Goal: Navigation & Orientation: Find specific page/section

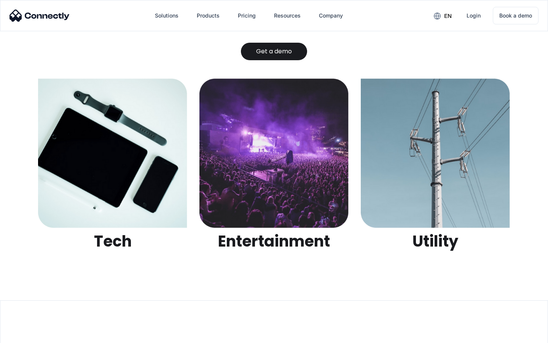
scroll to position [2402, 0]
